Goal: Task Accomplishment & Management: Manage account settings

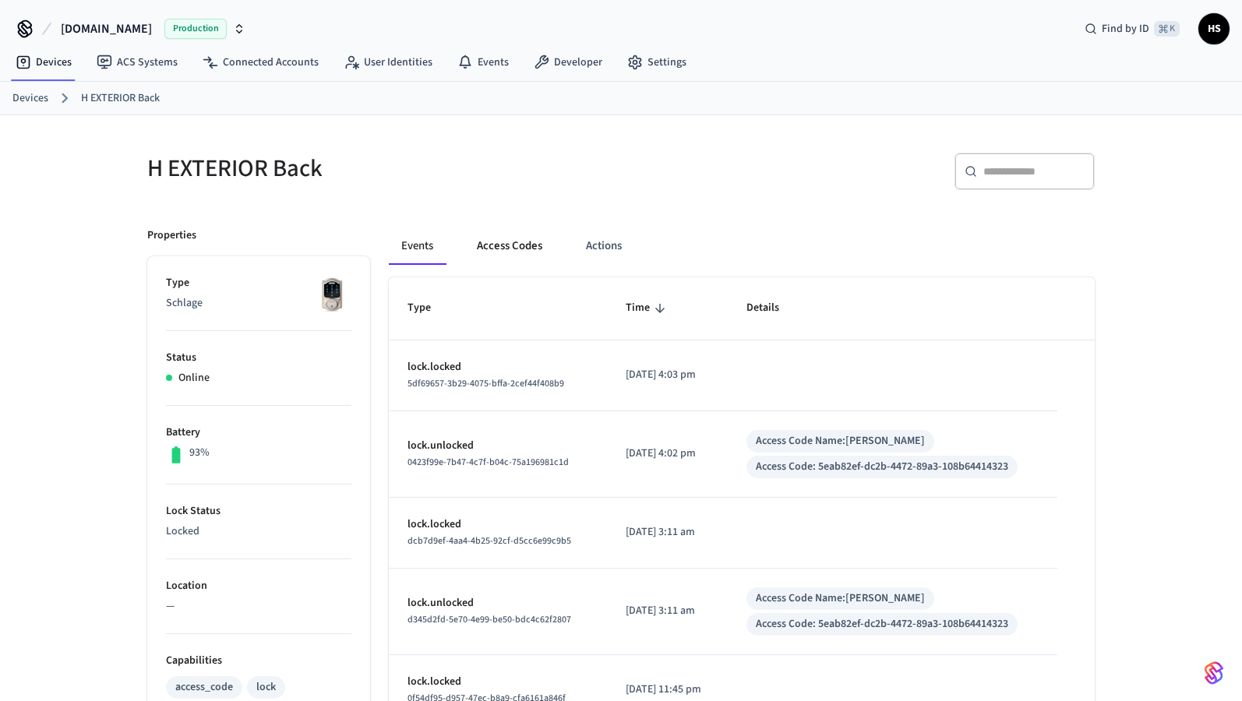
click at [513, 238] on button "Access Codes" at bounding box center [509, 246] width 90 height 37
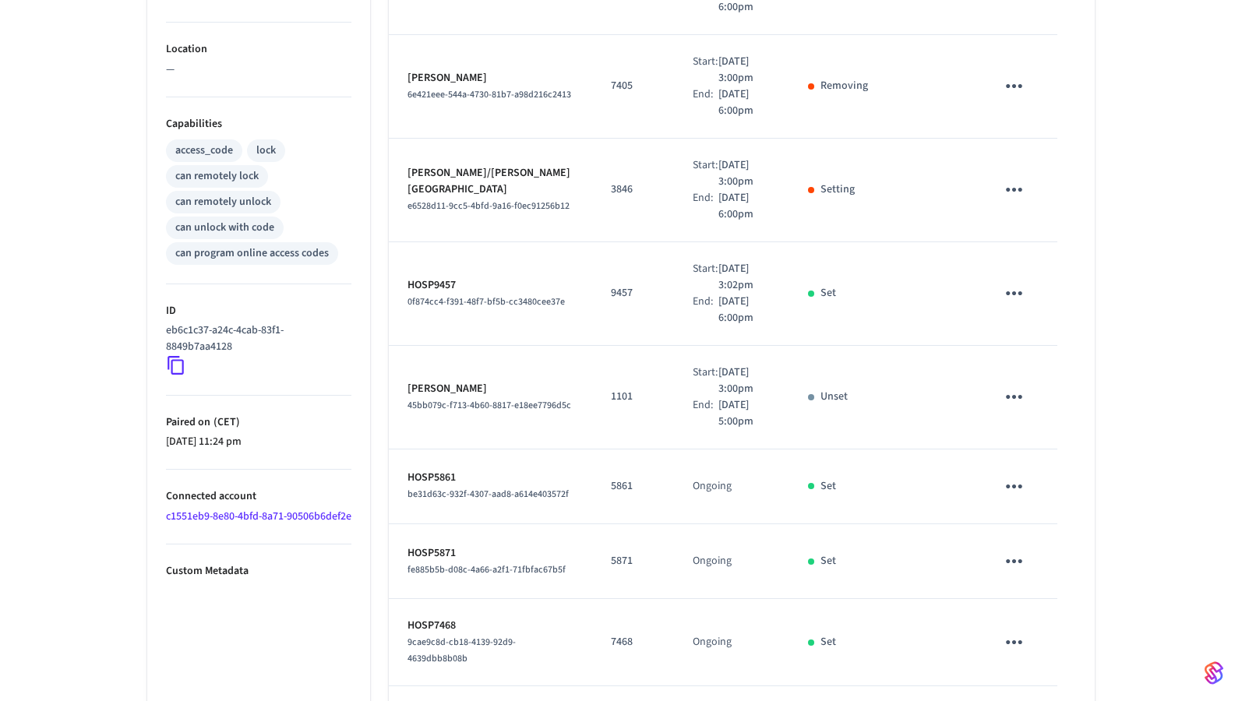
scroll to position [535, 0]
click at [1005, 387] on icon "sticky table" at bounding box center [1014, 399] width 24 height 24
click at [1044, 411] on li "Edit" at bounding box center [1052, 421] width 74 height 42
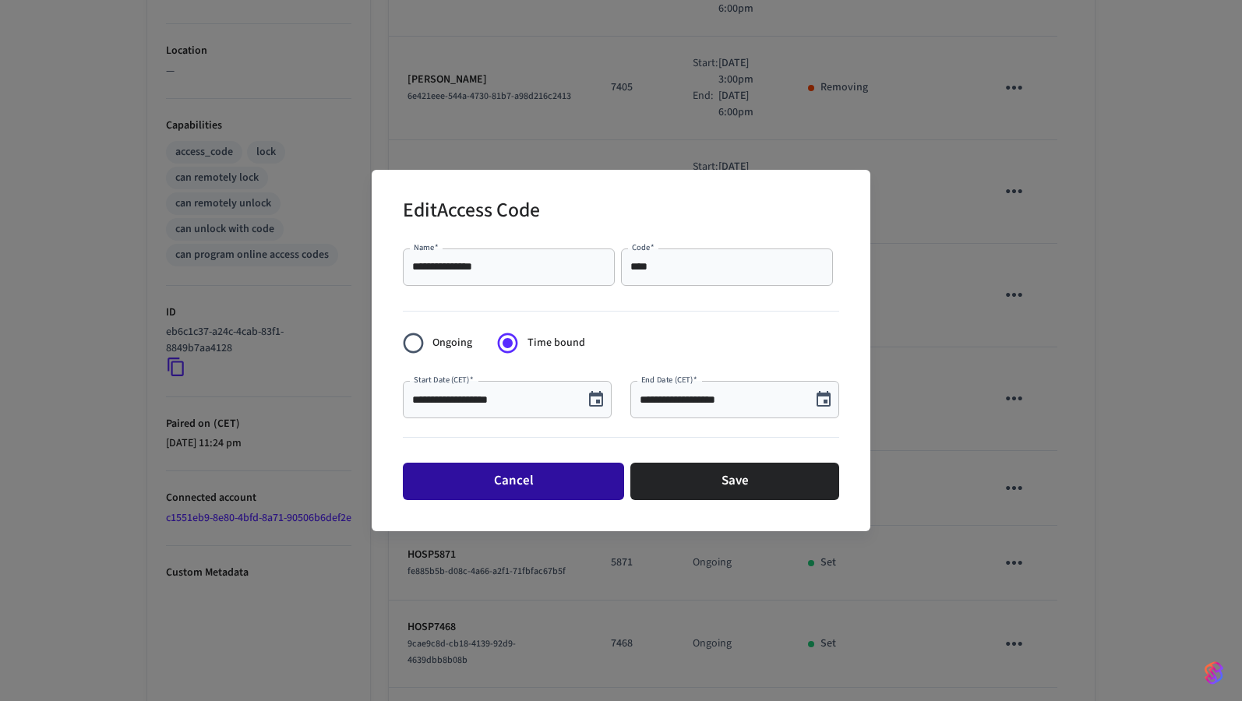
click at [556, 475] on button "Cancel" at bounding box center [513, 481] width 221 height 37
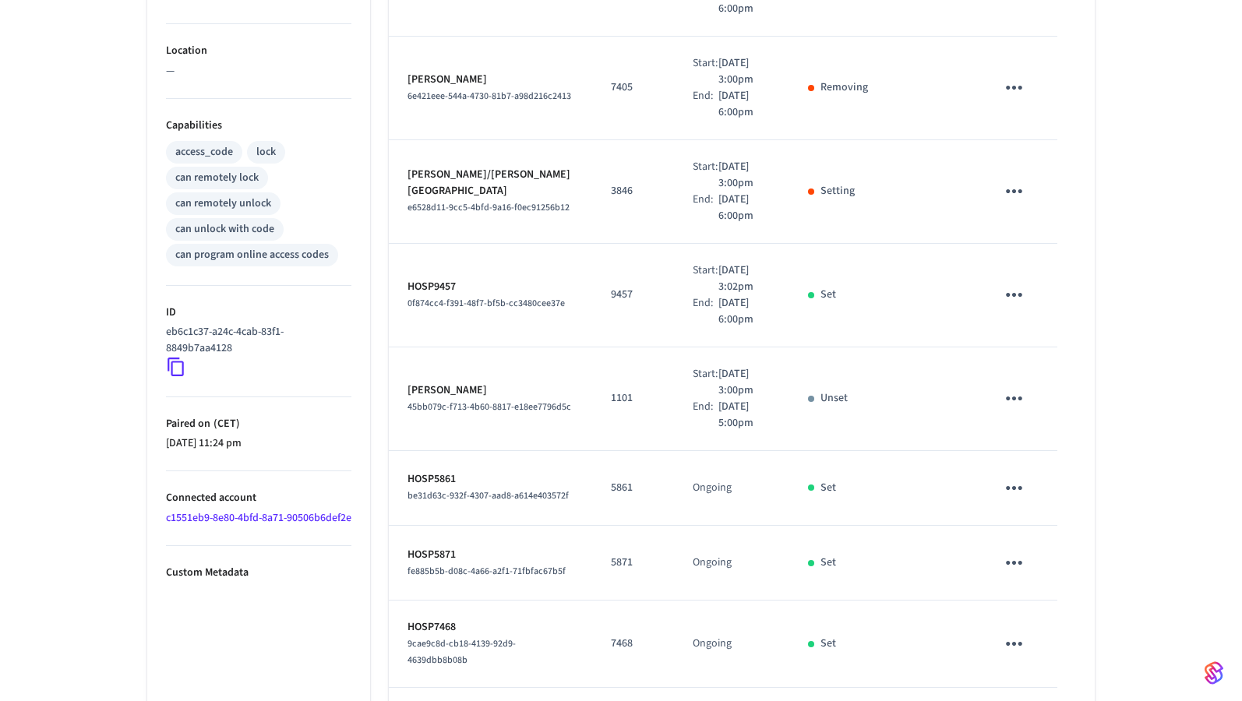
click at [828, 390] on td "Unset" at bounding box center [837, 400] width 97 height 104
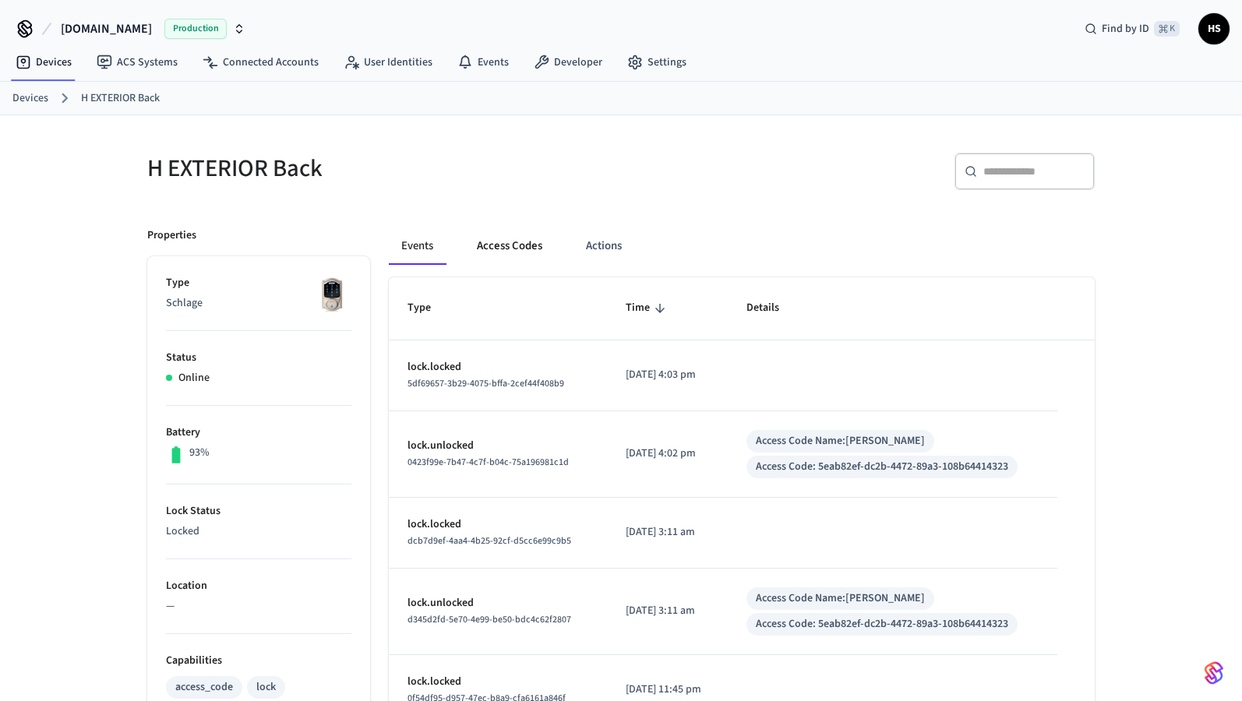
click at [484, 246] on button "Access Codes" at bounding box center [509, 246] width 90 height 37
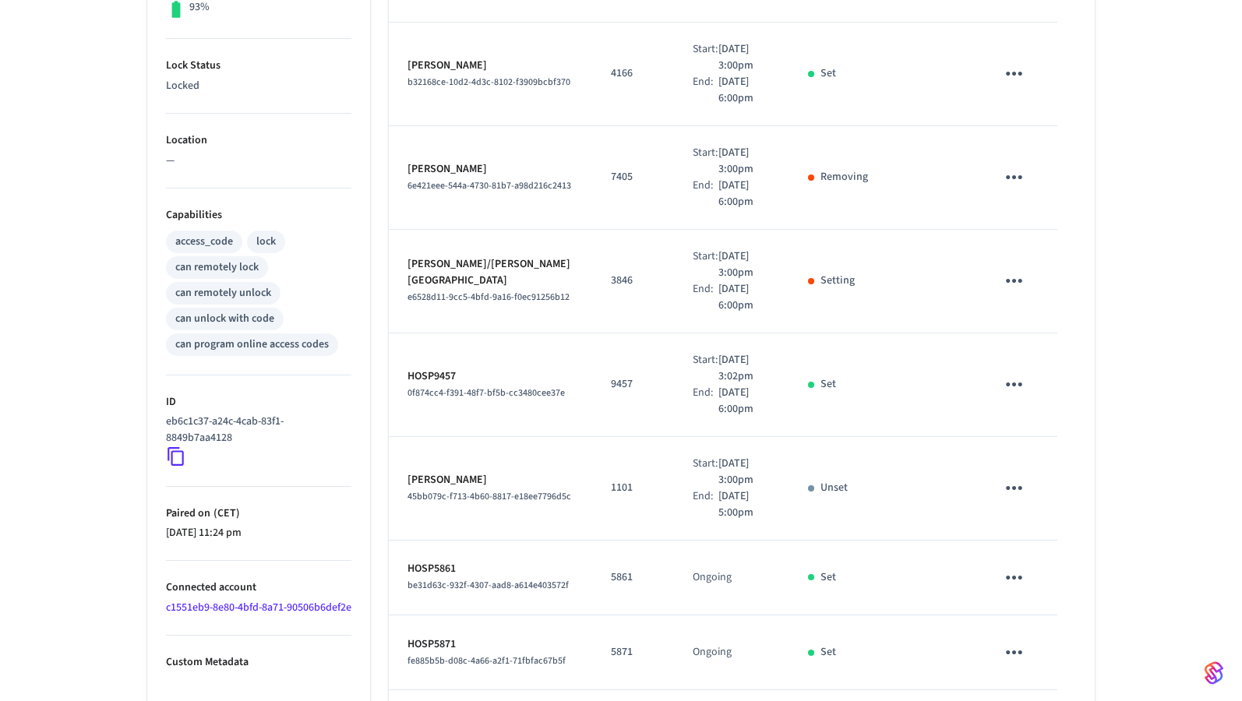
scroll to position [616, 0]
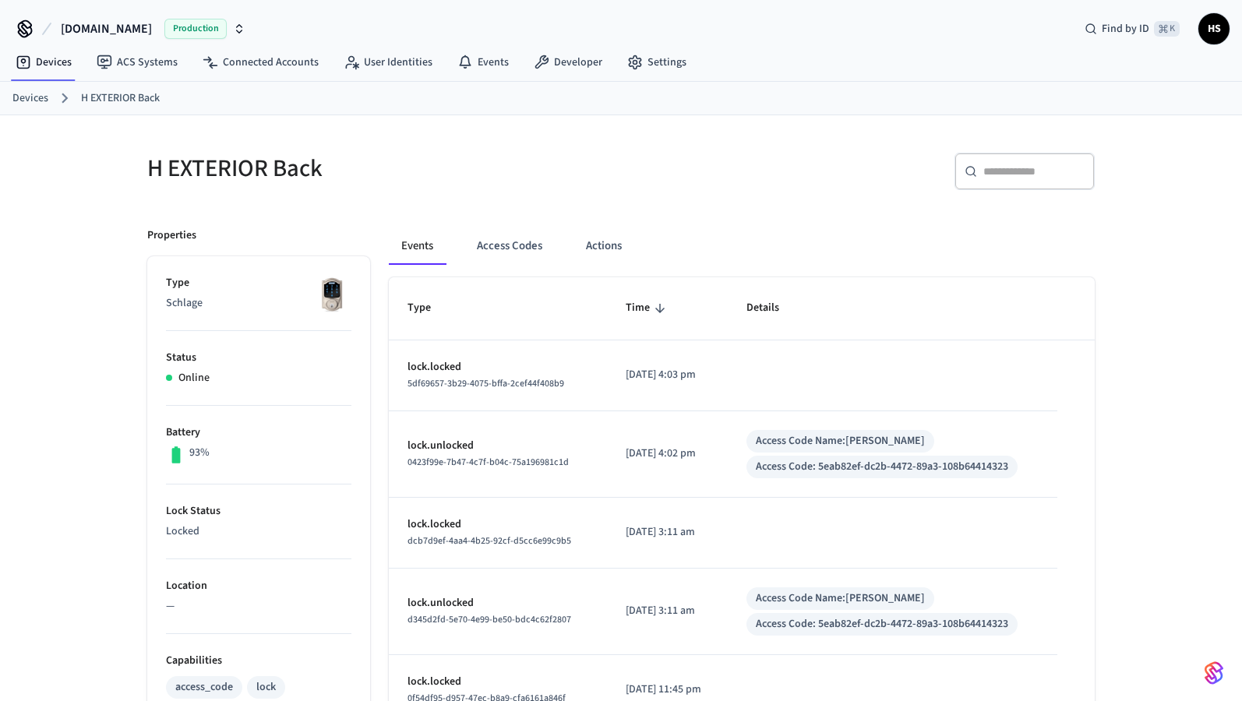
scroll to position [454, 0]
click at [500, 253] on button "Access Codes" at bounding box center [509, 246] width 90 height 37
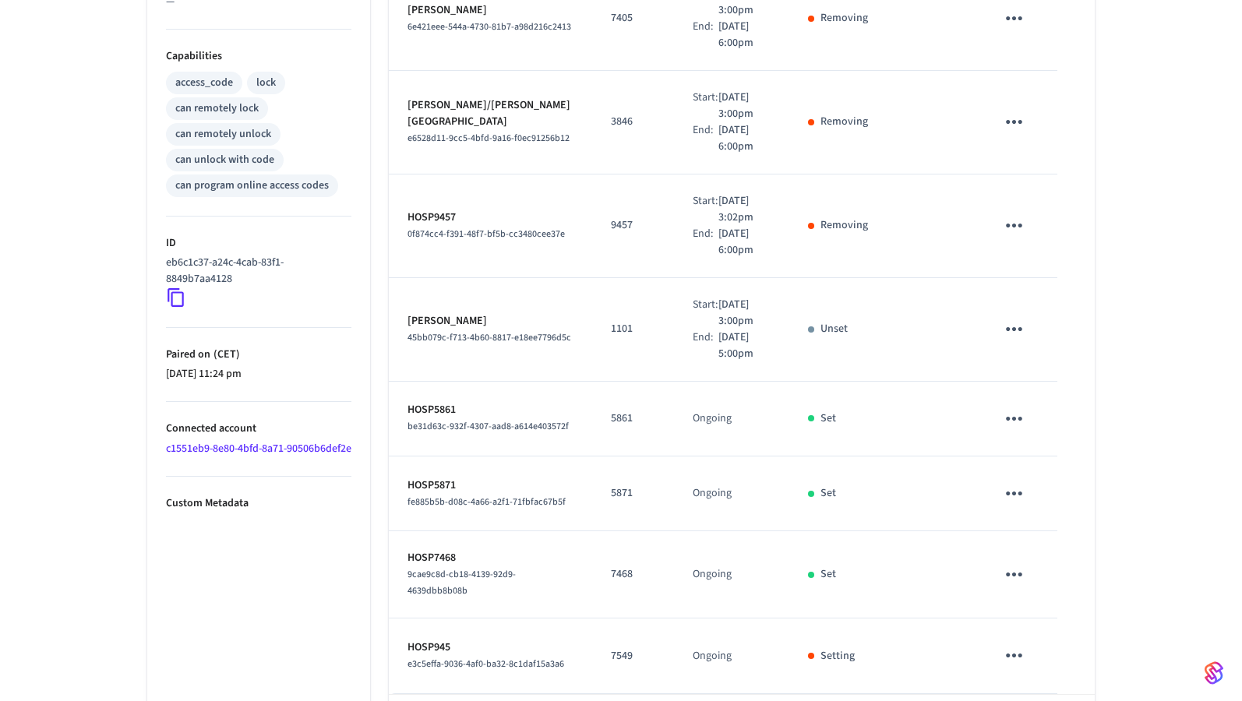
scroll to position [586, 0]
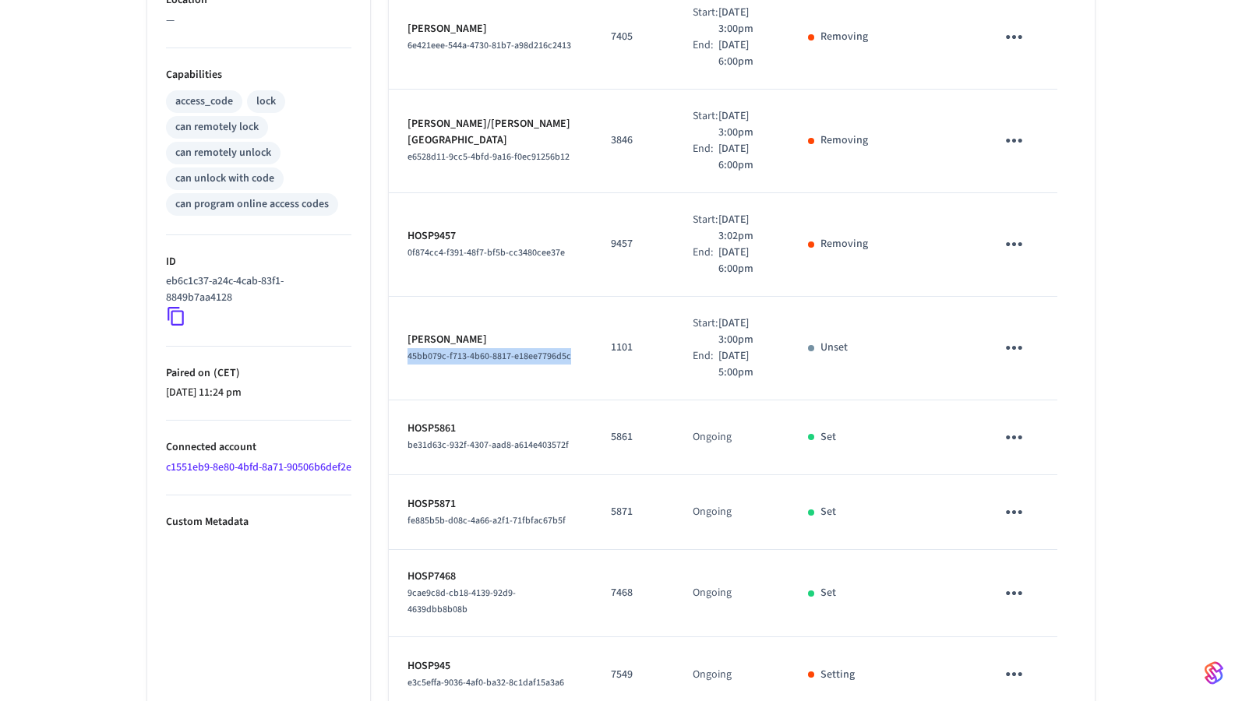
drag, startPoint x: 471, startPoint y: 341, endPoint x: 403, endPoint y: 323, distance: 70.9
click at [403, 323] on td "Jessica Diamond 45bb079c-f713-4b60-8817-e18ee7796d5c" at bounding box center [490, 349] width 203 height 104
copy span "45bb079c-f713-4b60-8817-e18ee7796d5c"
